Goal: Task Accomplishment & Management: Manage account settings

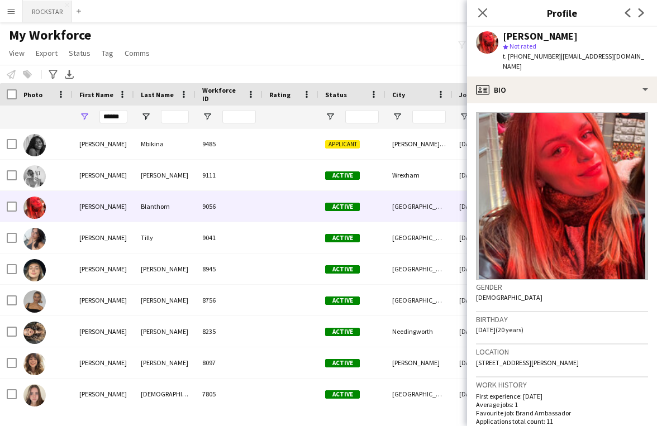
click at [30, 11] on button "ROCKSTAR Close" at bounding box center [47, 12] width 49 height 22
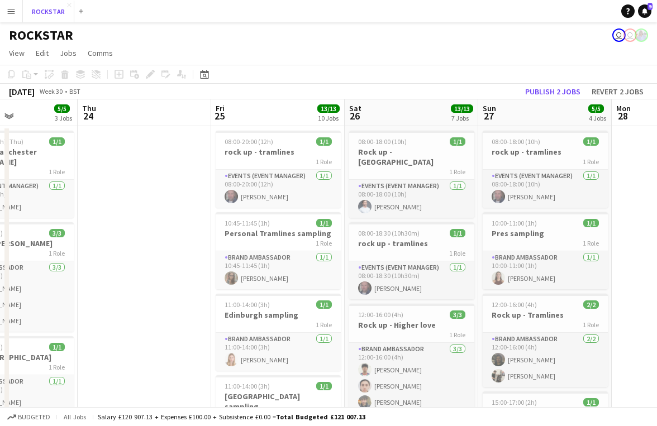
scroll to position [0, 320]
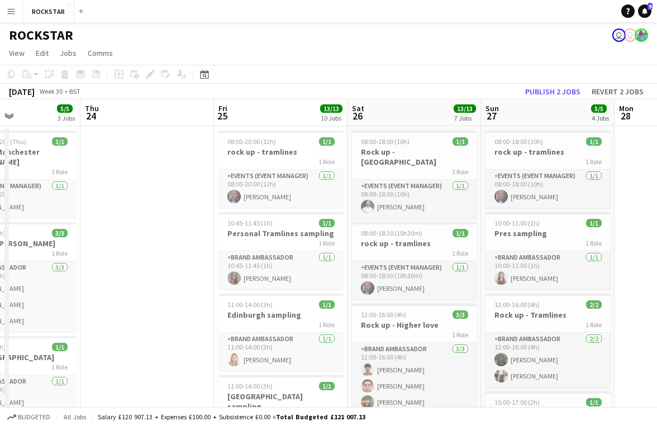
click at [16, 12] on button "Menu" at bounding box center [11, 11] width 22 height 22
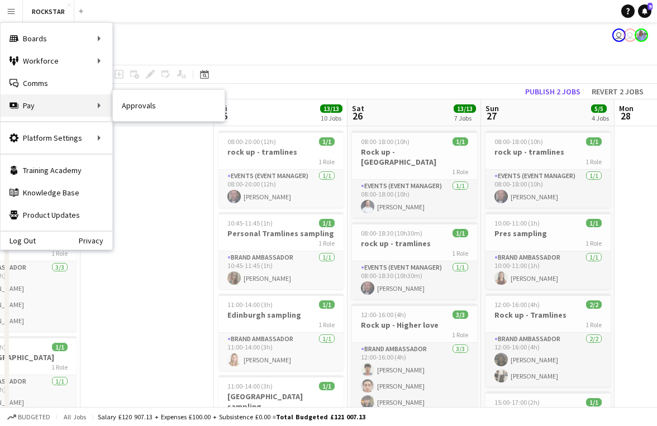
click at [64, 99] on div "Pay Pay" at bounding box center [57, 105] width 112 height 22
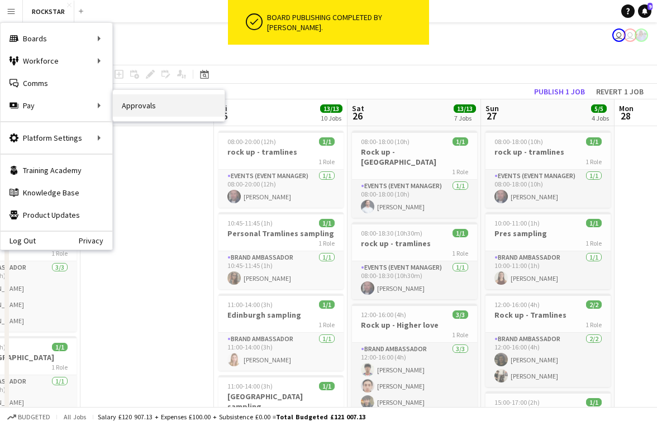
click at [124, 108] on link "Approvals" at bounding box center [169, 105] width 112 height 22
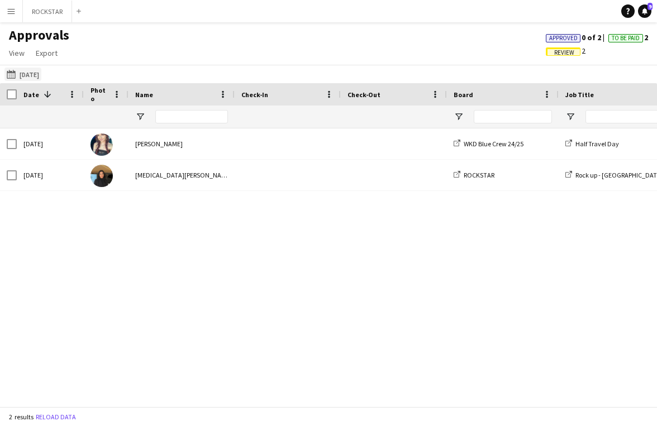
click at [41, 69] on button "[DATE] [DATE]" at bounding box center [22, 74] width 37 height 13
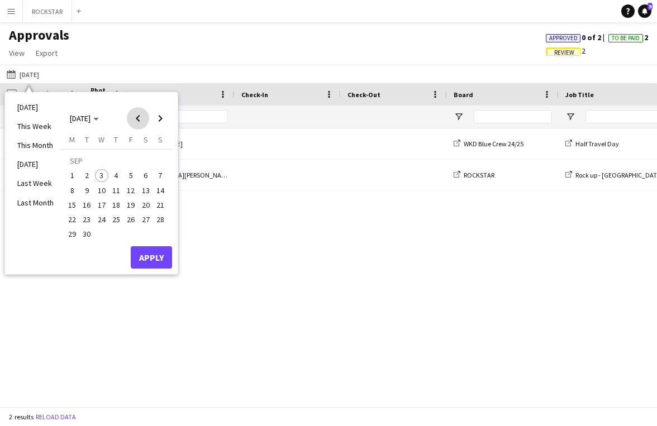
click at [138, 121] on span "Previous month" at bounding box center [138, 118] width 22 height 22
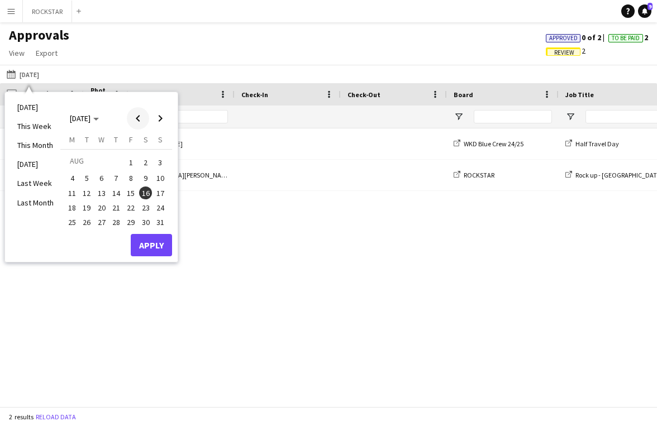
click at [142, 121] on span "Previous month" at bounding box center [138, 118] width 22 height 22
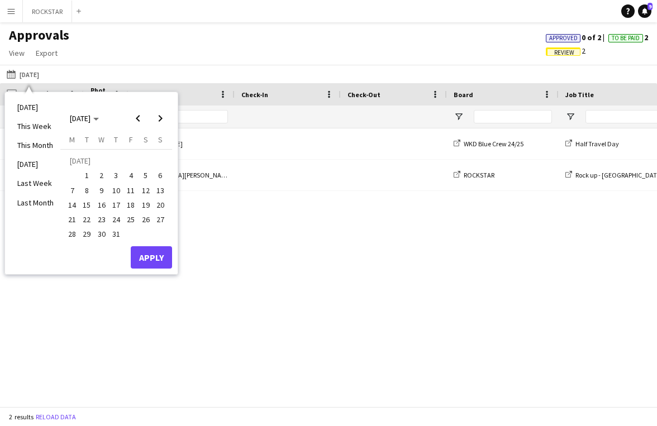
click at [84, 173] on span "1" at bounding box center [86, 175] width 13 height 13
click at [163, 122] on span "Next month" at bounding box center [160, 118] width 22 height 22
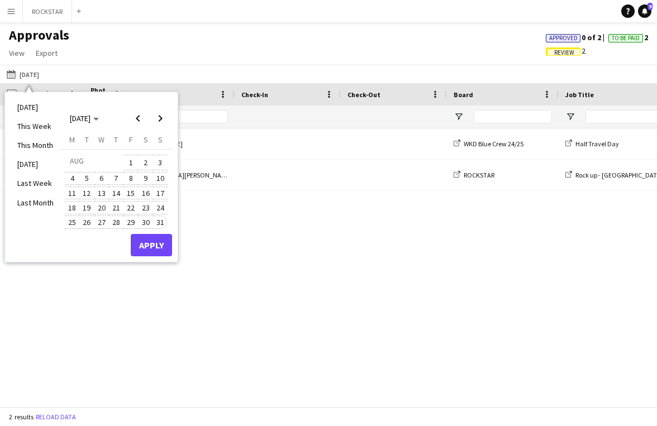
click at [159, 219] on span "31" at bounding box center [160, 222] width 13 height 13
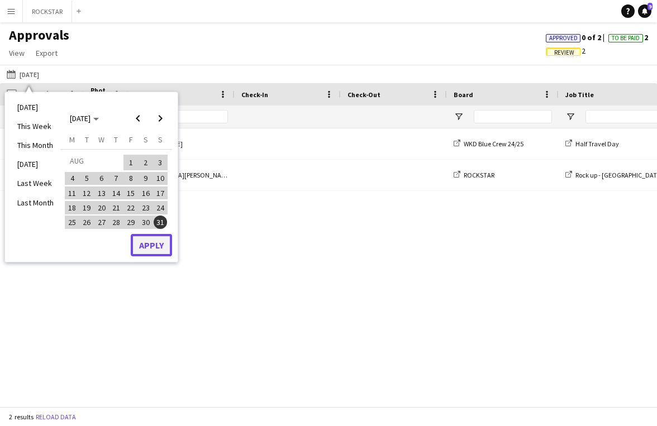
click at [155, 242] on button "Apply" at bounding box center [151, 245] width 41 height 22
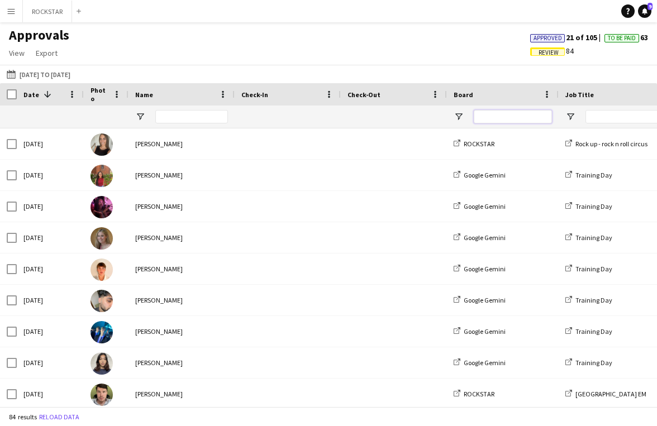
click at [492, 120] on input "Board Filter Input" at bounding box center [512, 116] width 78 height 13
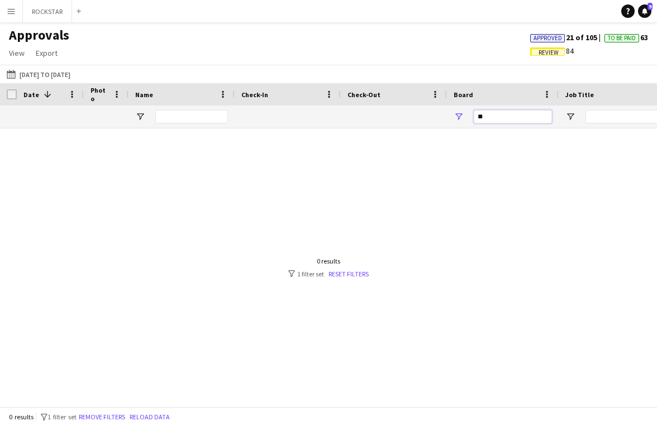
type input "*"
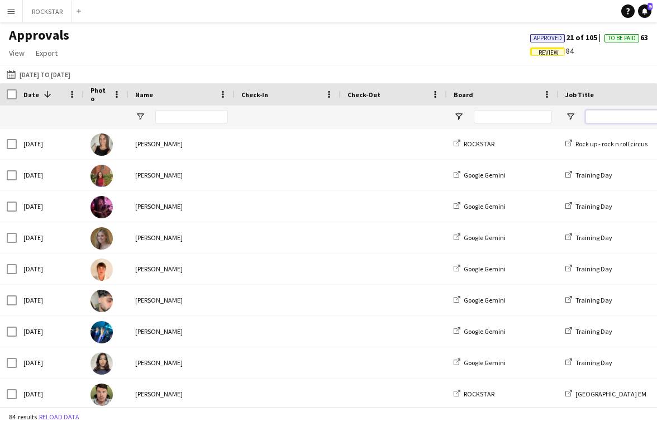
click at [612, 116] on input "Job Title Filter Input" at bounding box center [624, 116] width 78 height 13
type input "*"
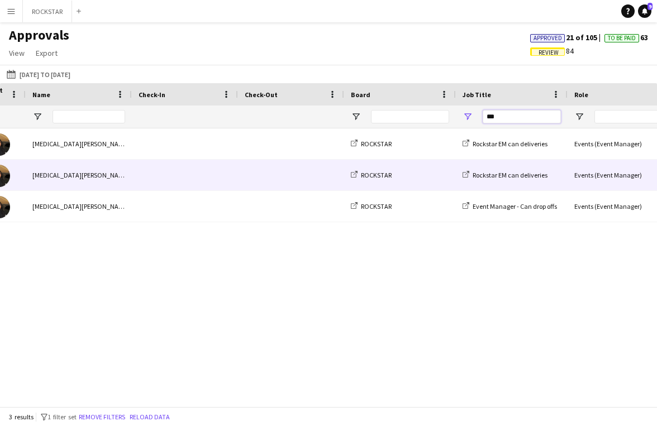
scroll to position [0, 218]
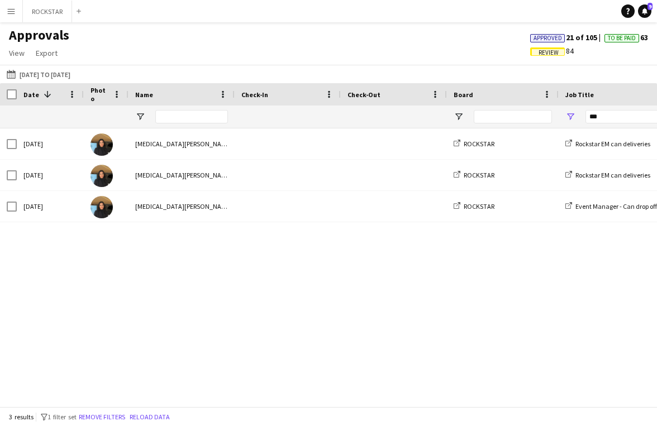
click at [64, 82] on div "[DATE] [DATE] to [DATE] [DATE] This Week This Month [DATE] Last Week Last Month…" at bounding box center [328, 74] width 657 height 18
click at [64, 78] on button "[DATE] [DATE] to [DATE]" at bounding box center [38, 74] width 68 height 13
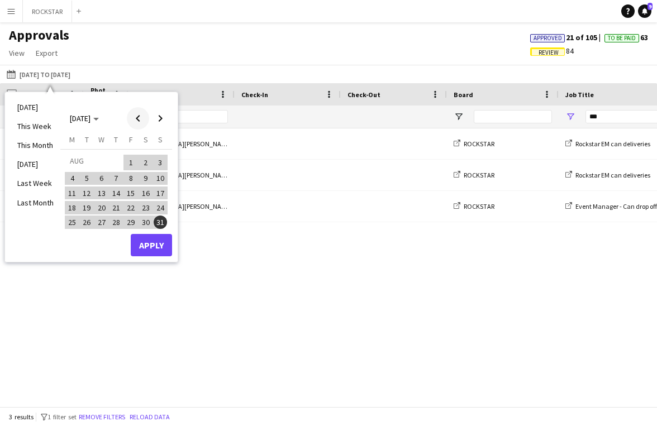
click at [137, 123] on span "Previous month" at bounding box center [138, 118] width 22 height 22
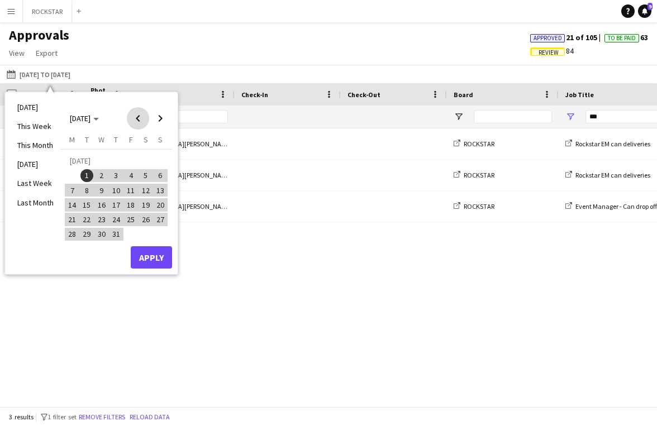
click at [137, 123] on span "Previous month" at bounding box center [138, 118] width 22 height 22
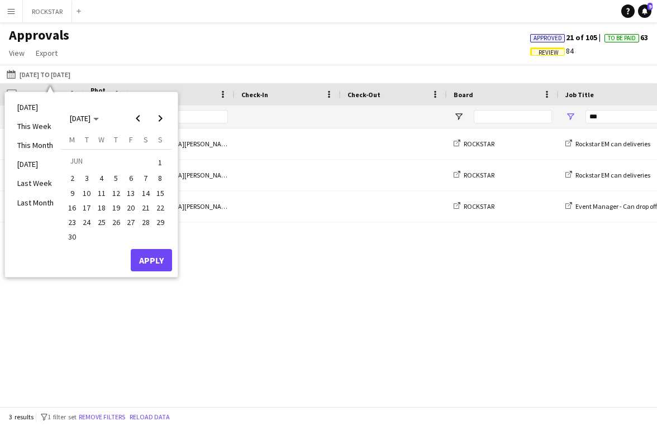
click at [159, 164] on span "1" at bounding box center [160, 163] width 13 height 16
click at [160, 123] on span "Next month" at bounding box center [160, 118] width 22 height 22
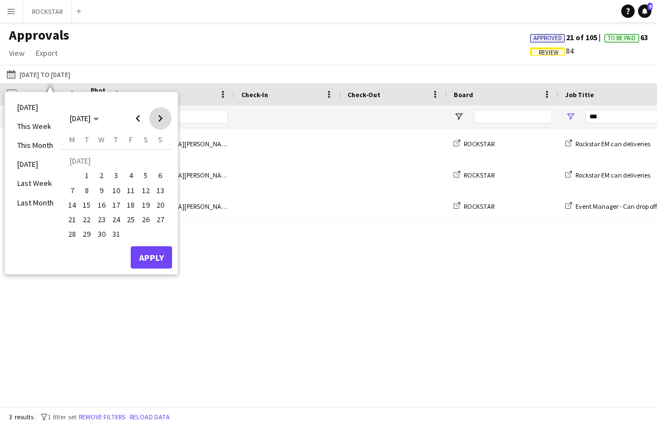
click at [160, 123] on span "Next month" at bounding box center [160, 118] width 22 height 22
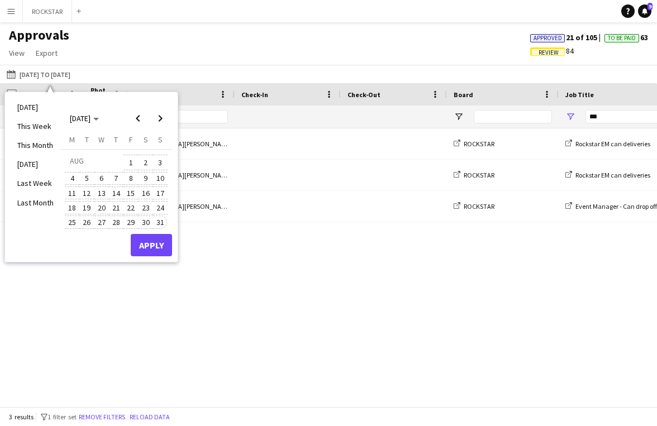
click at [166, 216] on button "31" at bounding box center [160, 222] width 15 height 15
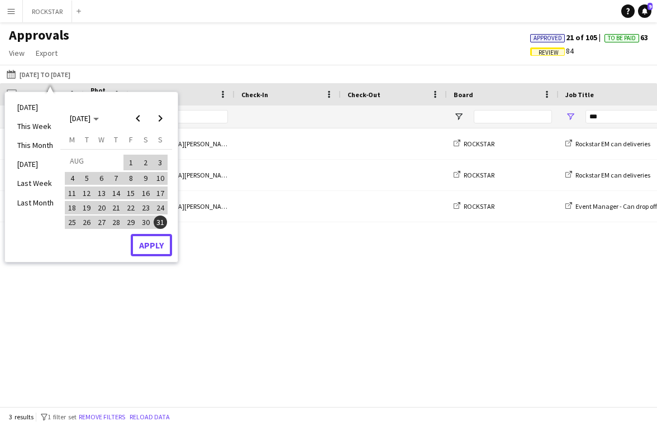
click at [162, 245] on button "Apply" at bounding box center [151, 245] width 41 height 22
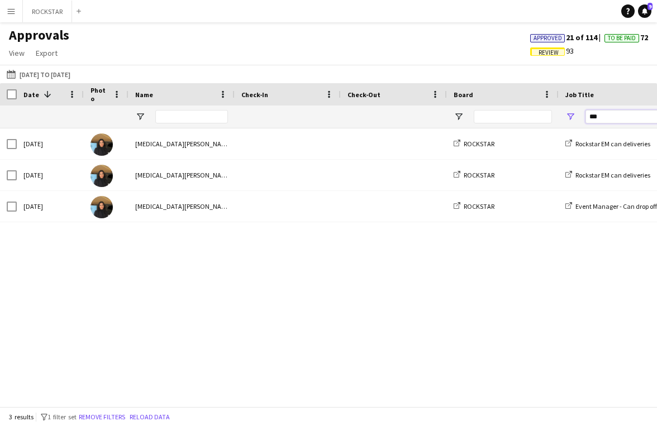
drag, startPoint x: 607, startPoint y: 117, endPoint x: 574, endPoint y: 117, distance: 32.9
click at [574, 117] on div "***" at bounding box center [614, 117] width 112 height 22
type input "****"
click at [104, 414] on button "Remove filters" at bounding box center [101, 417] width 51 height 12
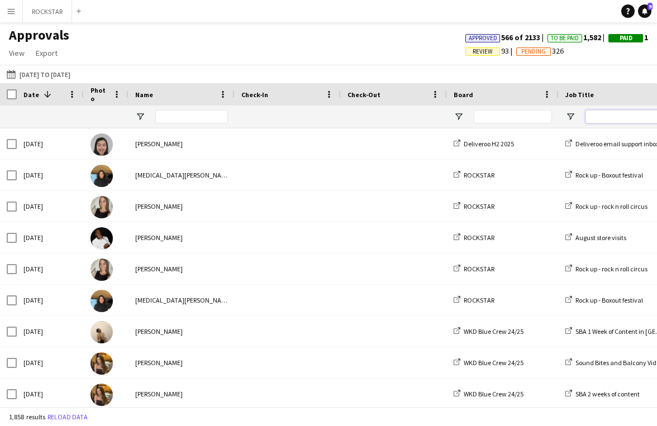
click at [635, 117] on input "Job Title Filter Input" at bounding box center [624, 116] width 78 height 13
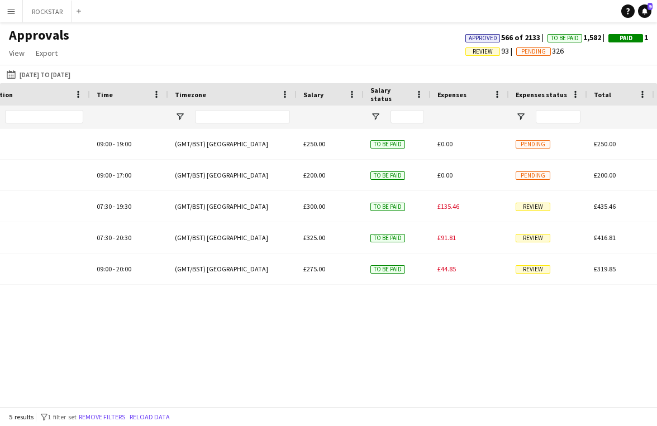
type input "***"
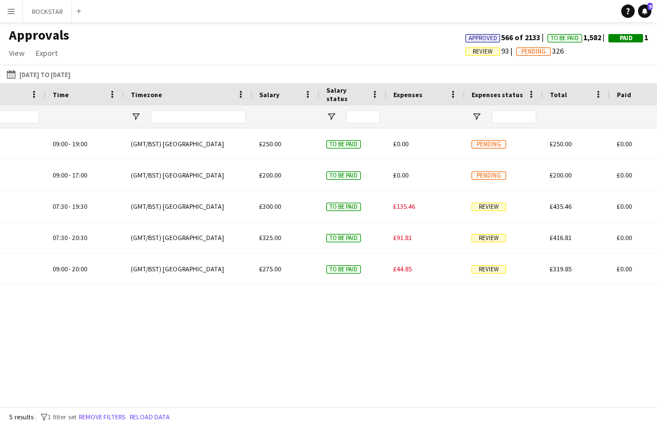
scroll to position [0, 854]
